Goal: Task Accomplishment & Management: Use online tool/utility

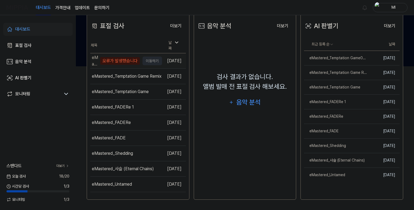
scroll to position [144, 0]
click at [116, 60] on div "오류가 발생했습니다" at bounding box center [120, 61] width 40 height 8
click at [121, 61] on div "오류가 발생했습니다" at bounding box center [120, 61] width 40 height 8
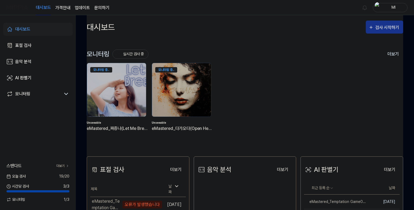
click at [384, 26] on div "검사 시작하기" at bounding box center [387, 27] width 25 height 7
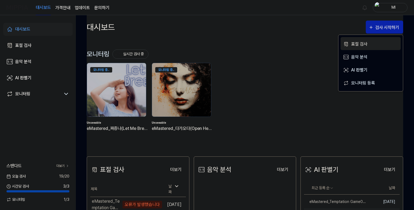
click at [356, 44] on div "표절 검사" at bounding box center [374, 44] width 47 height 7
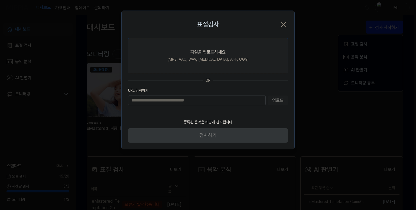
click at [204, 52] on div "파일을 업로드하세요" at bounding box center [207, 52] width 35 height 7
click at [0, 0] on input "파일을 업로드하세요 (MP3, AAC, WAV, FLAC, AIFF, OGG)" at bounding box center [0, 0] width 0 height 0
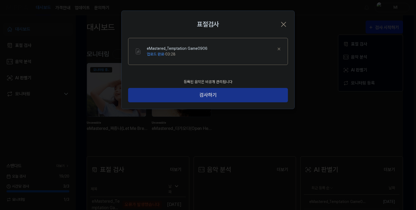
click at [209, 96] on button "검사하기" at bounding box center [208, 95] width 160 height 14
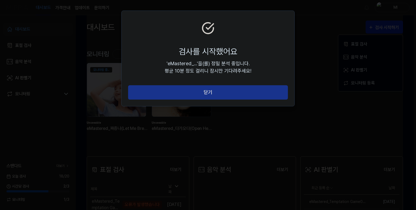
click at [210, 96] on button "닫기" at bounding box center [208, 92] width 160 height 14
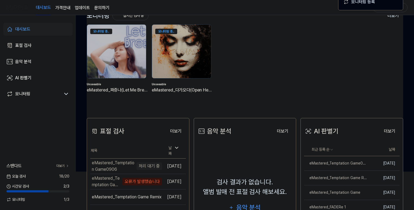
scroll to position [81, 0]
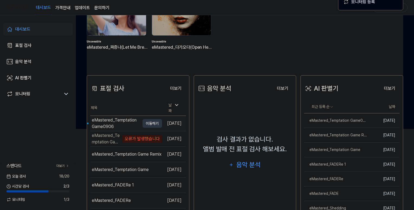
click at [109, 121] on div "eMastered_Temptation Game0906" at bounding box center [116, 123] width 48 height 13
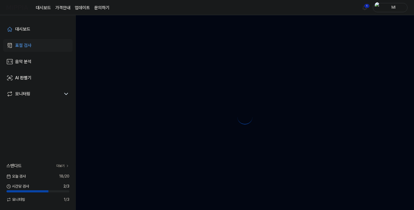
scroll to position [0, 0]
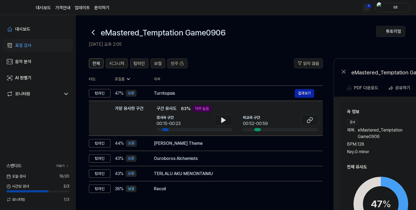
click at [365, 7] on html "대시보드 가격안내 업데이트 문의하기 1 Ml 대시보드 표절 검사 음악 분석 AI 판별기 모니터링 스탠다드 더보기 오늘 검사 18 / 20 시간…" at bounding box center [208, 105] width 416 height 210
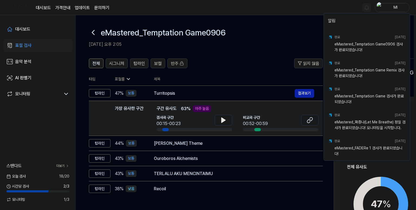
click at [273, 38] on html "대시보드 가격안내 업데이트 문의하기 Ml 대시보드 표절 검사 음악 분석 AI 판별기 모니터링 스탠다드 더보기 오늘 검사 18 / 20 시간당 …" at bounding box center [208, 105] width 416 height 210
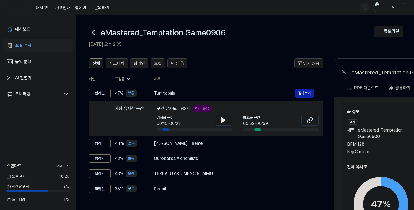
click at [138, 64] on span "탑라인" at bounding box center [139, 63] width 11 height 7
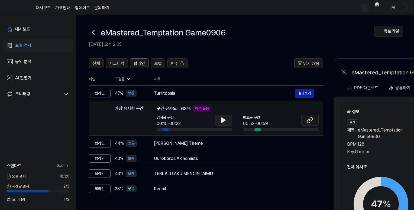
click at [223, 121] on icon at bounding box center [224, 120] width 4 height 5
click at [221, 121] on icon at bounding box center [223, 120] width 7 height 7
click at [308, 120] on icon at bounding box center [308, 121] width 3 height 4
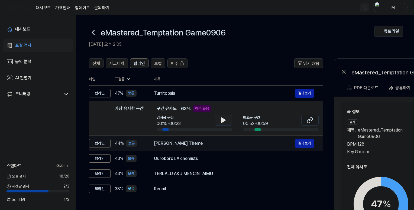
click at [185, 141] on div "Eva's Theme" at bounding box center [224, 143] width 141 height 7
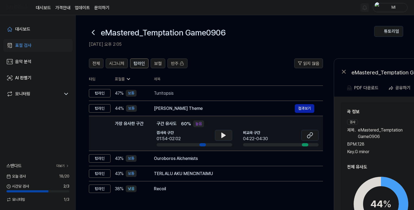
click at [223, 134] on icon at bounding box center [224, 135] width 4 height 5
click at [222, 137] on icon at bounding box center [222, 135] width 1 height 4
click at [307, 134] on icon at bounding box center [310, 135] width 7 height 7
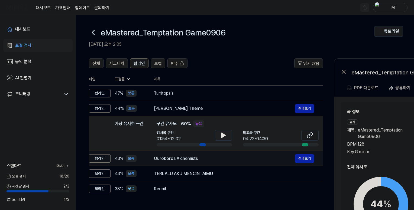
click at [193, 161] on div "Ouroboros Alchemists" at bounding box center [224, 158] width 141 height 7
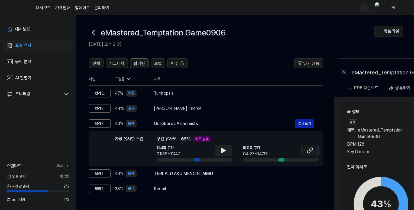
click at [225, 152] on icon at bounding box center [223, 150] width 7 height 7
click at [227, 152] on button at bounding box center [223, 150] width 17 height 11
click at [224, 151] on icon at bounding box center [224, 150] width 1 height 4
click at [311, 153] on icon at bounding box center [310, 150] width 7 height 7
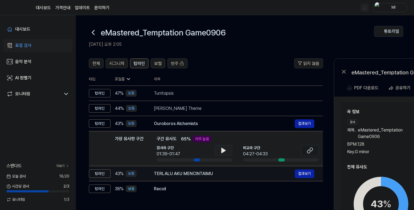
click at [202, 176] on div "TERLALU AKU MENCINTAIMU" at bounding box center [224, 174] width 141 height 7
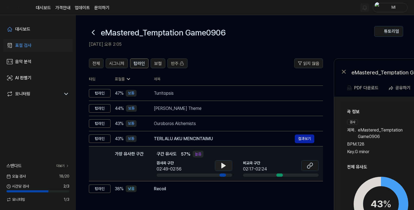
click at [223, 167] on icon at bounding box center [224, 165] width 4 height 5
click at [223, 165] on icon at bounding box center [223, 166] width 7 height 7
click at [308, 166] on icon at bounding box center [310, 166] width 7 height 7
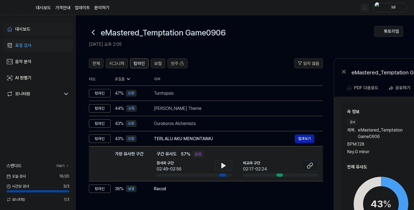
click at [27, 28] on div "대시보드" at bounding box center [22, 29] width 15 height 7
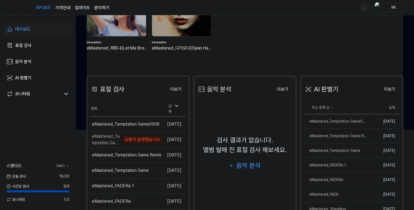
scroll to position [81, 0]
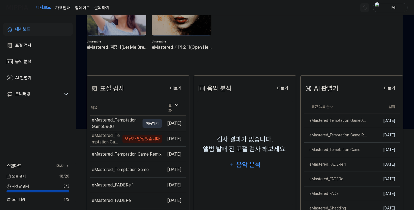
click at [111, 118] on div "eMastered_Temptation Game0906" at bounding box center [116, 123] width 48 height 13
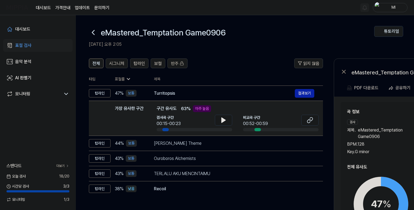
click at [18, 6] on img at bounding box center [18, 7] width 22 height 15
